Goal: Obtain resource: Obtain resource

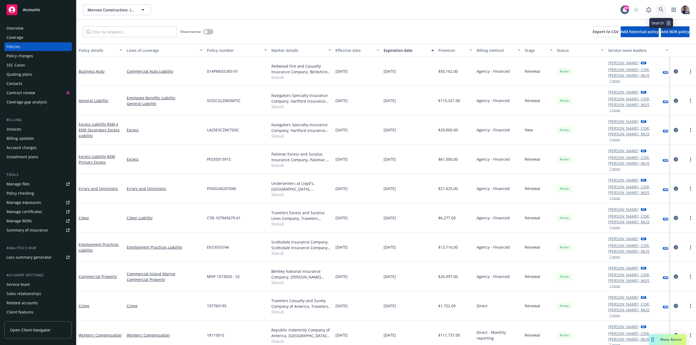
click at [660, 10] on icon at bounding box center [660, 9] width 5 height 5
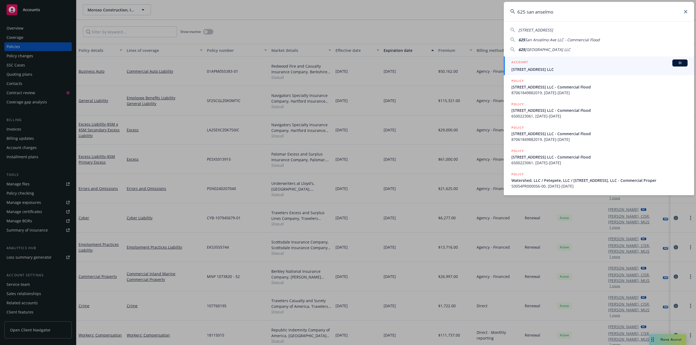
type input "625 san anselmo"
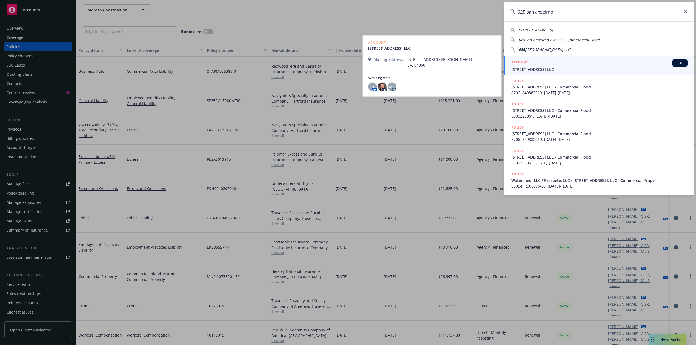
click at [551, 69] on span "625 San Anselmo Avenue LLC" at bounding box center [599, 70] width 176 height 6
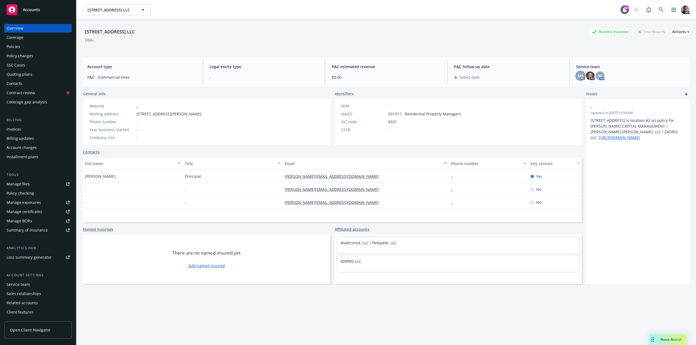
click at [577, 76] on span "MS" at bounding box center [580, 76] width 6 height 6
click at [598, 75] on span "RF" at bounding box center [600, 76] width 4 height 6
click at [600, 66] on span "Service team" at bounding box center [630, 67] width 109 height 6
click at [24, 44] on div "Policies" at bounding box center [38, 46] width 63 height 9
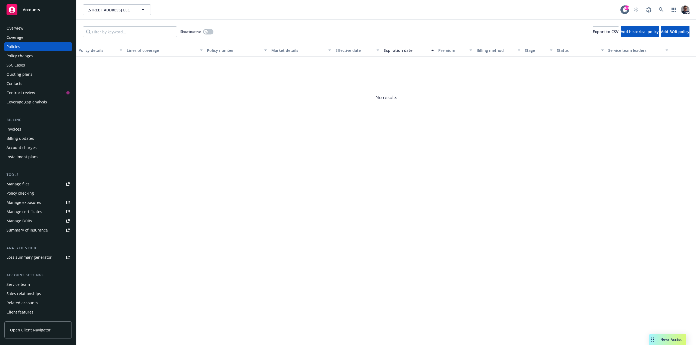
click at [26, 40] on div "Coverage" at bounding box center [38, 37] width 63 height 9
click at [660, 8] on icon at bounding box center [660, 9] width 5 height 5
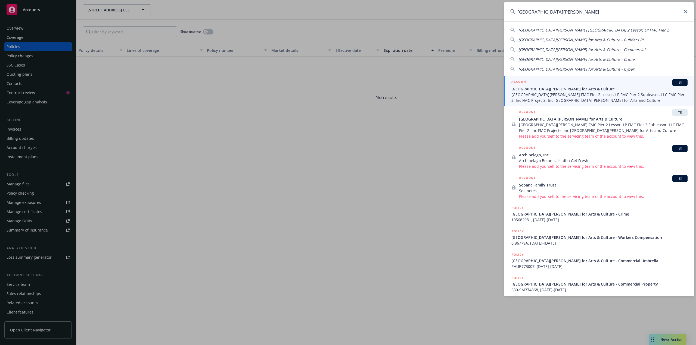
type input "fort mason"
click at [555, 90] on span "Fort Mason Center for Arts & Culture" at bounding box center [599, 89] width 176 height 6
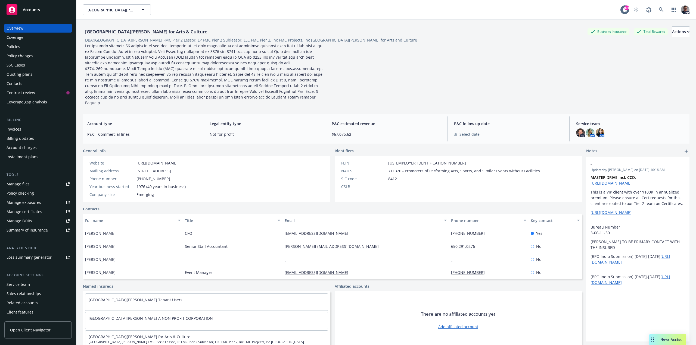
click at [25, 47] on div "Policies" at bounding box center [38, 46] width 63 height 9
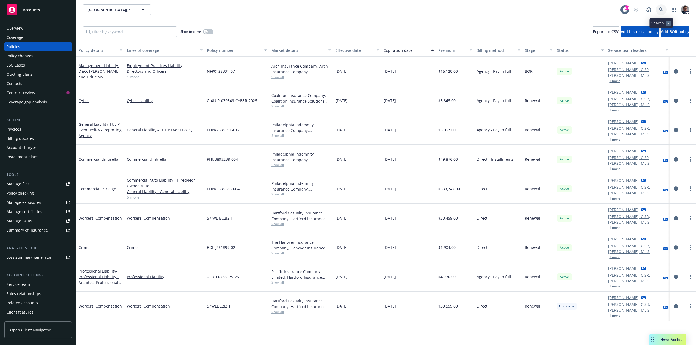
click at [661, 8] on icon at bounding box center [660, 9] width 5 height 5
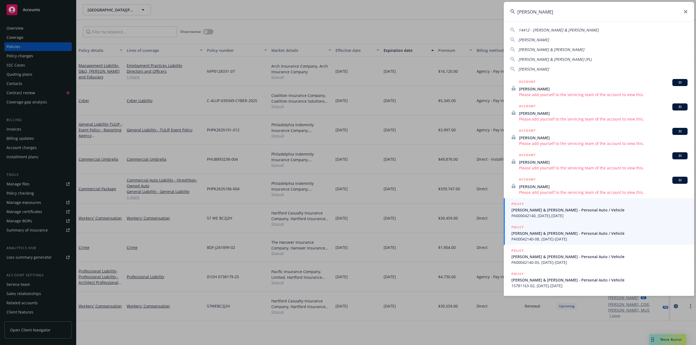
type input "karen"
click at [539, 211] on span "Karen & Norman Epstein - Personal Auto / Vehicle" at bounding box center [599, 210] width 176 height 6
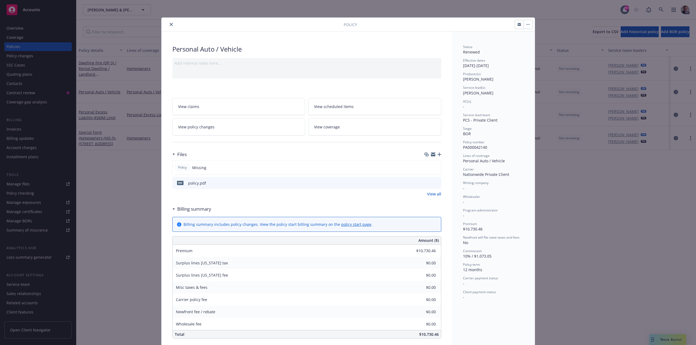
click at [170, 25] on icon "close" at bounding box center [171, 24] width 3 height 3
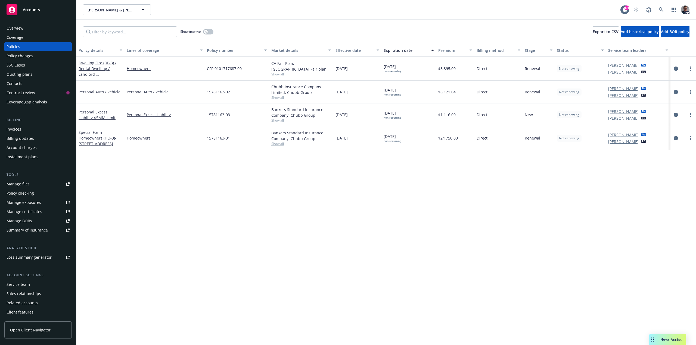
click at [23, 39] on div "Coverage" at bounding box center [15, 37] width 17 height 9
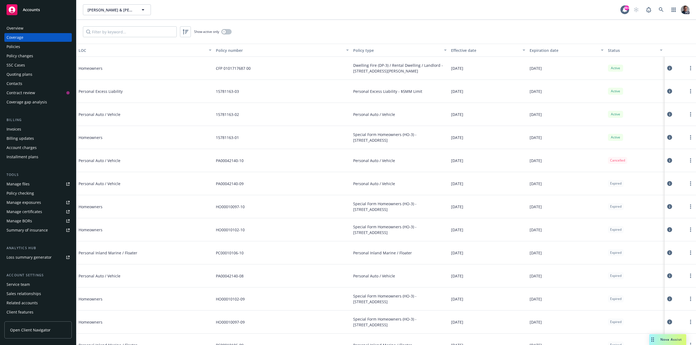
click at [24, 46] on div "Policies" at bounding box center [38, 46] width 63 height 9
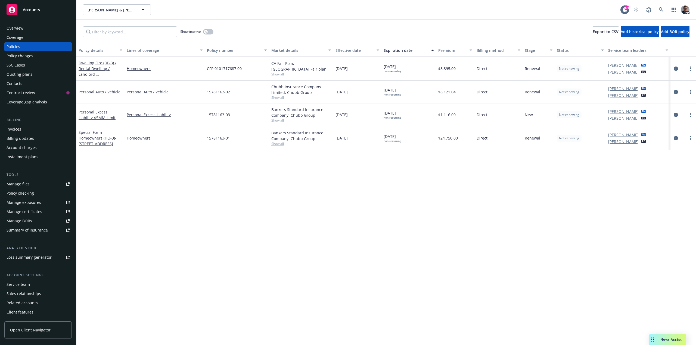
click at [15, 27] on div "Overview" at bounding box center [15, 28] width 17 height 9
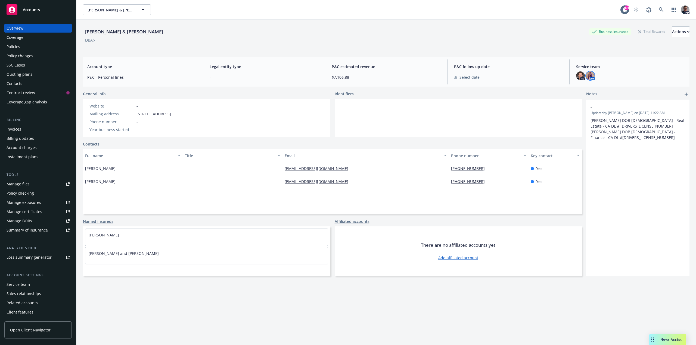
click at [587, 76] on img at bounding box center [590, 75] width 9 height 9
click at [14, 27] on div "Overview" at bounding box center [15, 28] width 17 height 9
click at [19, 43] on div "Policies" at bounding box center [14, 46] width 14 height 9
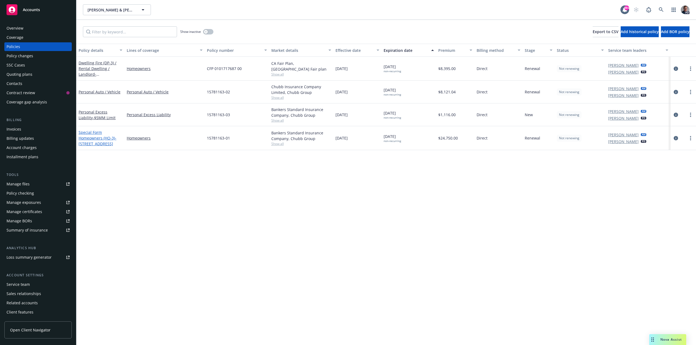
click at [101, 139] on link "Special Form Homeowners (HO-3) - 5 Willow Ct, Hillsborough, CA 94010" at bounding box center [98, 138] width 38 height 17
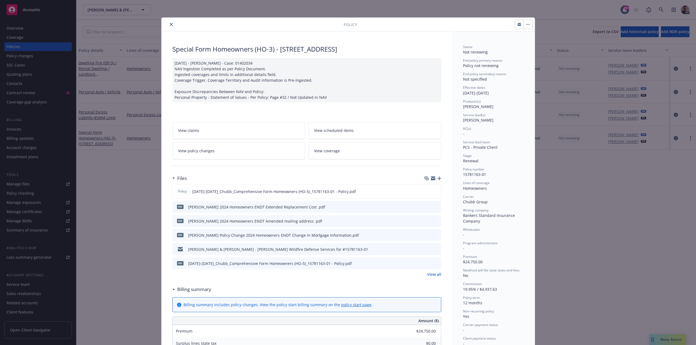
click at [30, 185] on div "Policy Special Form Homeowners (HO-3) - 5 Willow Ct, Hillsborough, CA 94010 12/…" at bounding box center [348, 172] width 696 height 345
click at [168, 22] on button "close" at bounding box center [171, 24] width 7 height 7
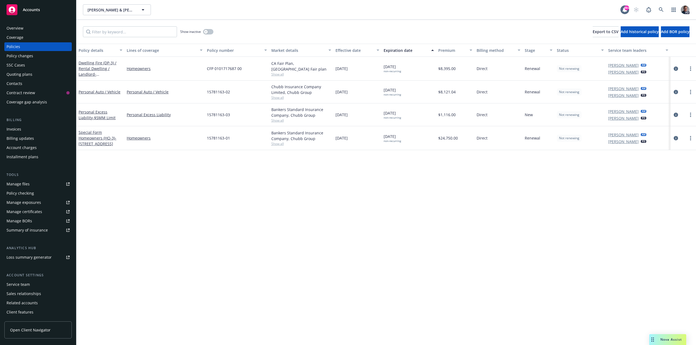
click at [22, 184] on div "Manage files" at bounding box center [18, 184] width 23 height 9
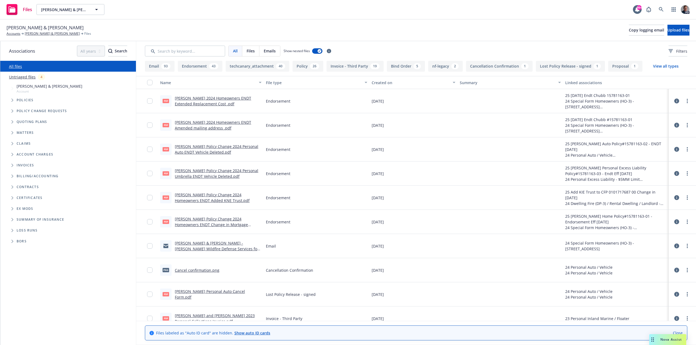
click at [233, 98] on link "[PERSON_NAME] 2024 Homeowners ENDT Extended Replacement Cost .pdf" at bounding box center [213, 101] width 76 height 11
